Goal: Transaction & Acquisition: Purchase product/service

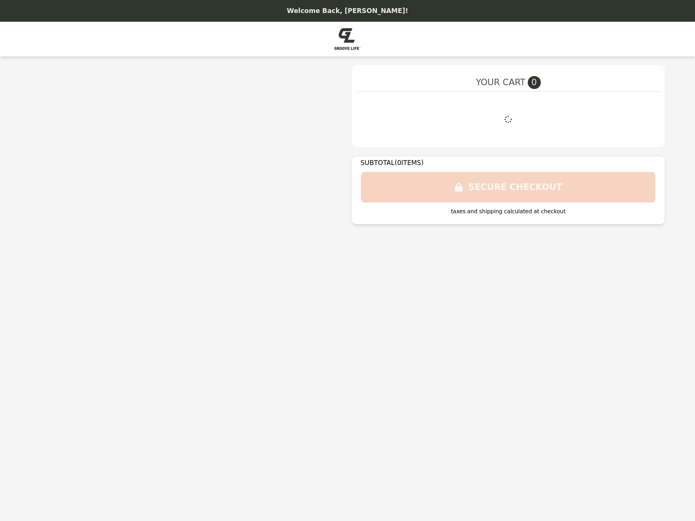
select select "**"
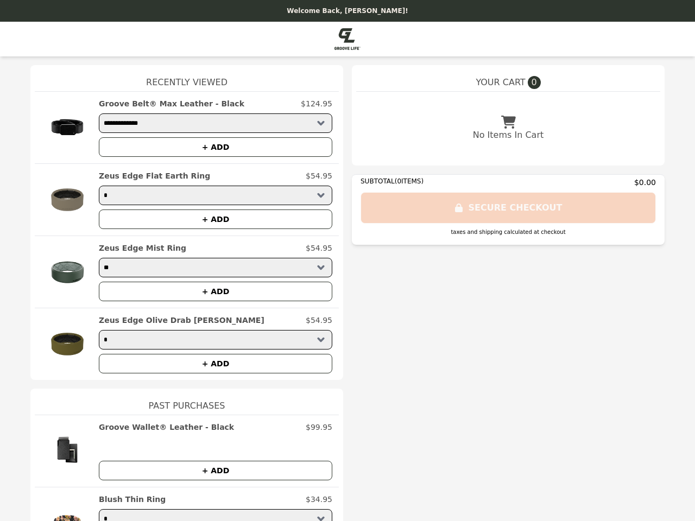
click at [63, 128] on img at bounding box center [67, 127] width 52 height 59
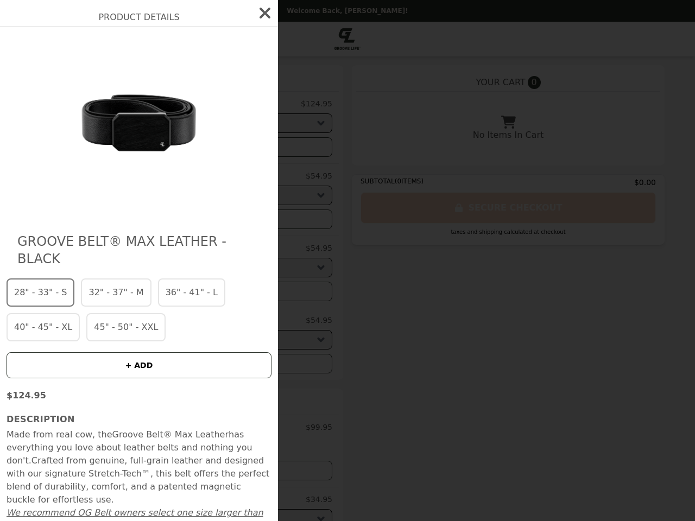
click at [211, 104] on div "Product Details Groove Belt® Max Leather - Black 28" - 33" - S 32" - 37" - M 36…" at bounding box center [347, 260] width 695 height 521
click at [211, 147] on img at bounding box center [139, 124] width 199 height 174
click at [63, 200] on img at bounding box center [139, 124] width 199 height 174
click at [211, 176] on div "Product Details Groove Belt® Max Leather - Black 28" - 33" - S 32" - 37" - M 36…" at bounding box center [347, 260] width 695 height 521
click at [211, 219] on button "+ ADD" at bounding box center [216, 220] width 234 height 20
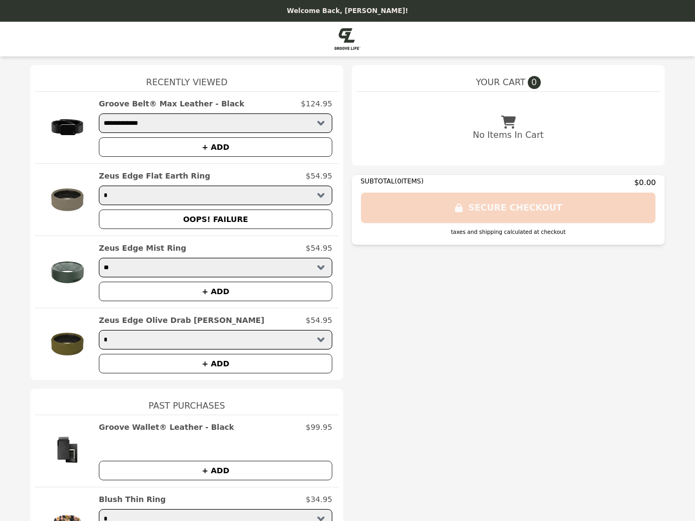
click at [63, 272] on img at bounding box center [67, 272] width 52 height 59
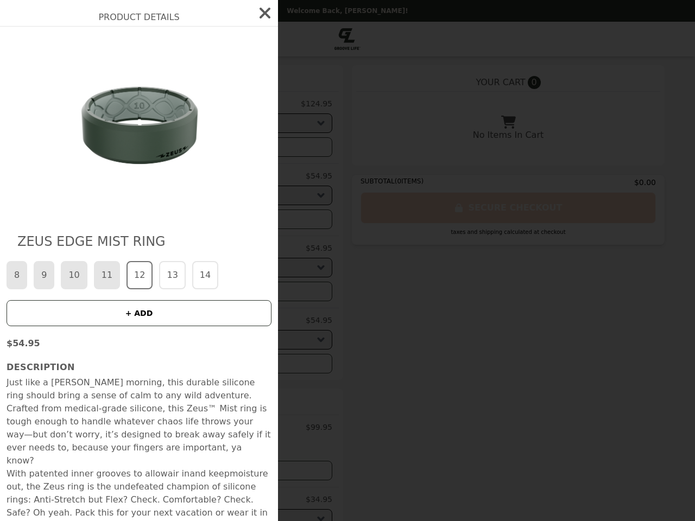
click at [211, 248] on div "Product Details Zeus Edge Mist Ring 8 9 10 11 12 13 14 + ADD $54.95 Description…" at bounding box center [347, 260] width 695 height 521
click at [211, 292] on div "Zeus Edge Mist Ring 8 9 10 11 12 13 14 + ADD $54.95 Description Just like a [PE…" at bounding box center [139, 306] width 278 height 558
click at [63, 344] on div "Product Details Zeus Edge Mist Ring 8 9 10 11 12 13 14 + ADD $54.95 Description…" at bounding box center [347, 260] width 695 height 521
